Goal: Information Seeking & Learning: Learn about a topic

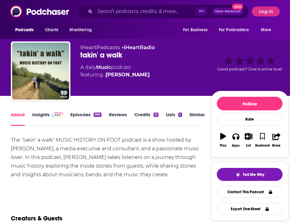
click at [51, 117] on span at bounding box center [56, 115] width 13 height 6
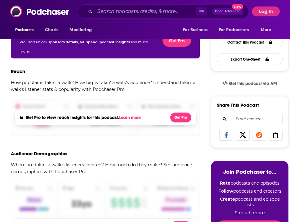
scroll to position [134, 0]
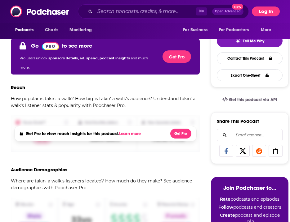
click at [265, 9] on button "Log In" at bounding box center [265, 12] width 28 height 10
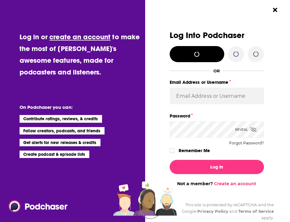
scroll to position [0, 0]
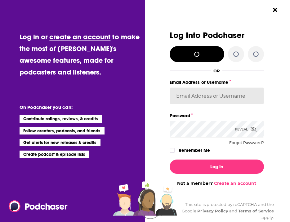
type input "RebeccaShapiro"
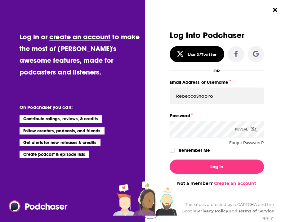
click at [198, 152] on label "Remember Me" at bounding box center [193, 150] width 31 height 8
click at [174, 153] on input "rememberMe" at bounding box center [172, 153] width 4 height 0
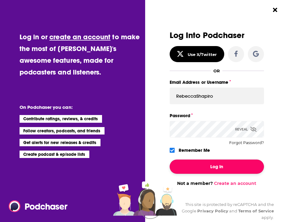
click at [198, 170] on button "Log In" at bounding box center [216, 167] width 94 height 14
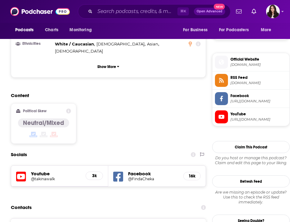
scroll to position [481, 0]
